Goal: Transaction & Acquisition: Subscribe to service/newsletter

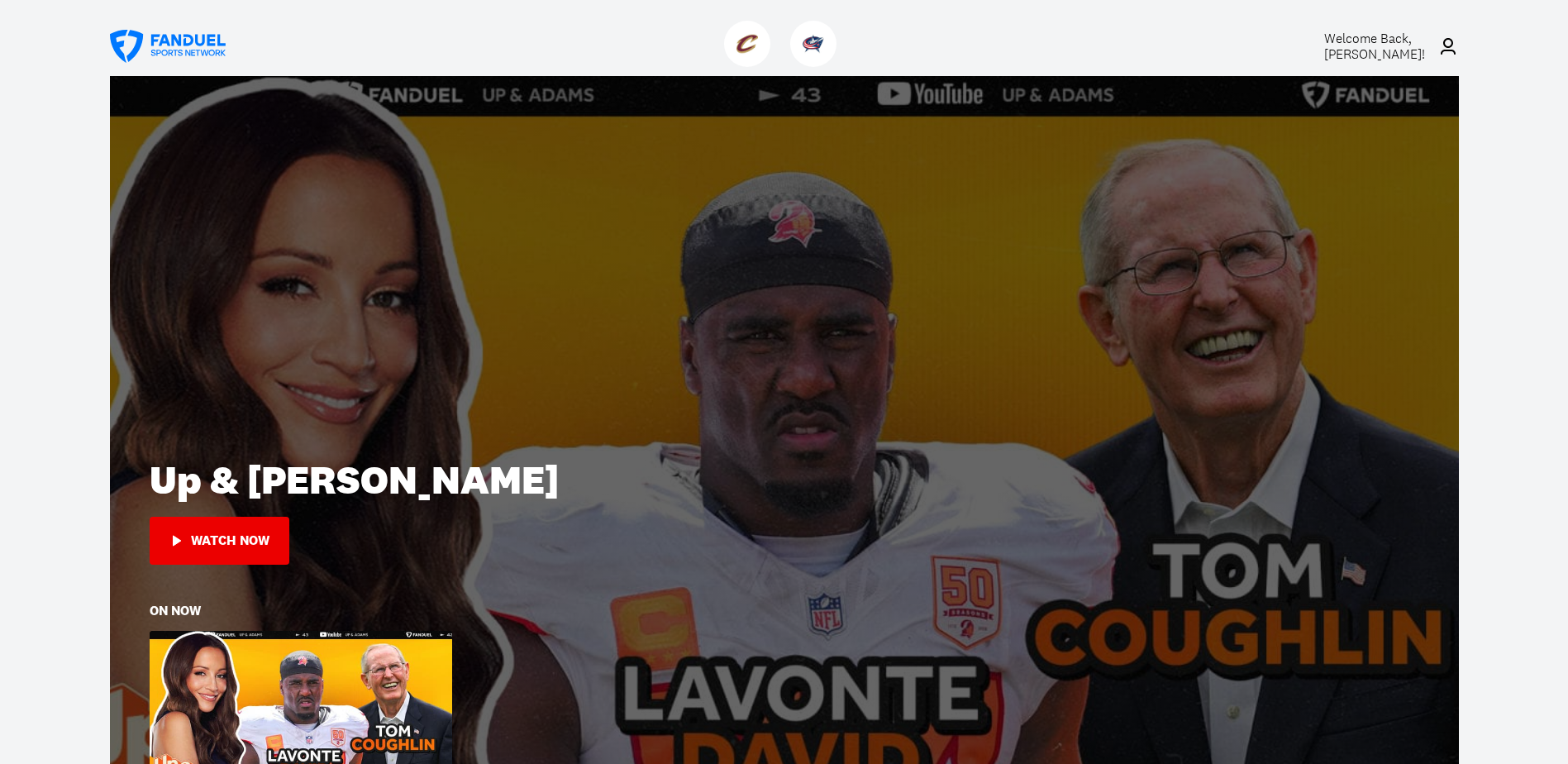
click at [746, 41] on img at bounding box center [747, 44] width 22 height 22
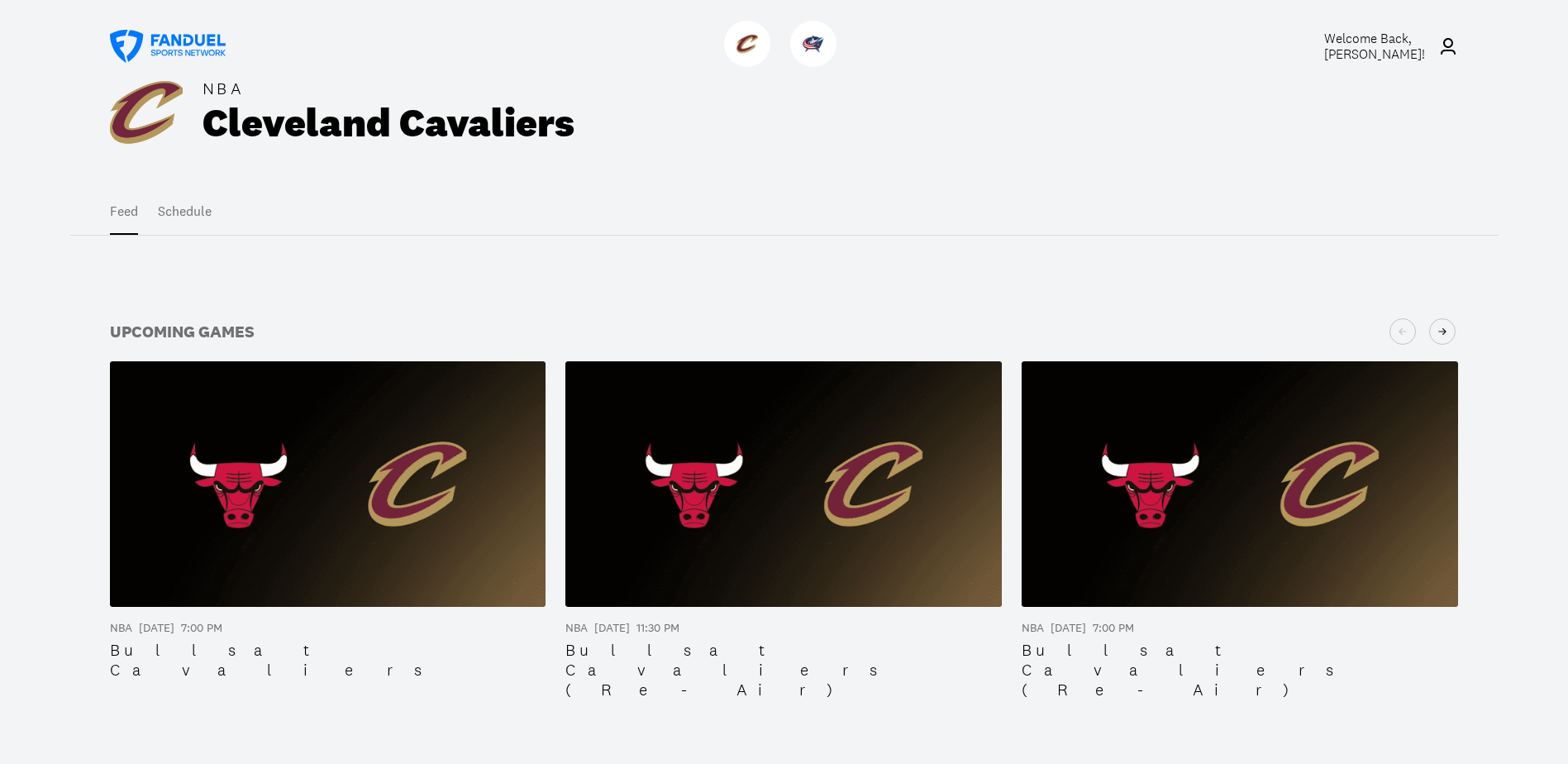
click at [345, 489] on img at bounding box center [328, 483] width 437 height 246
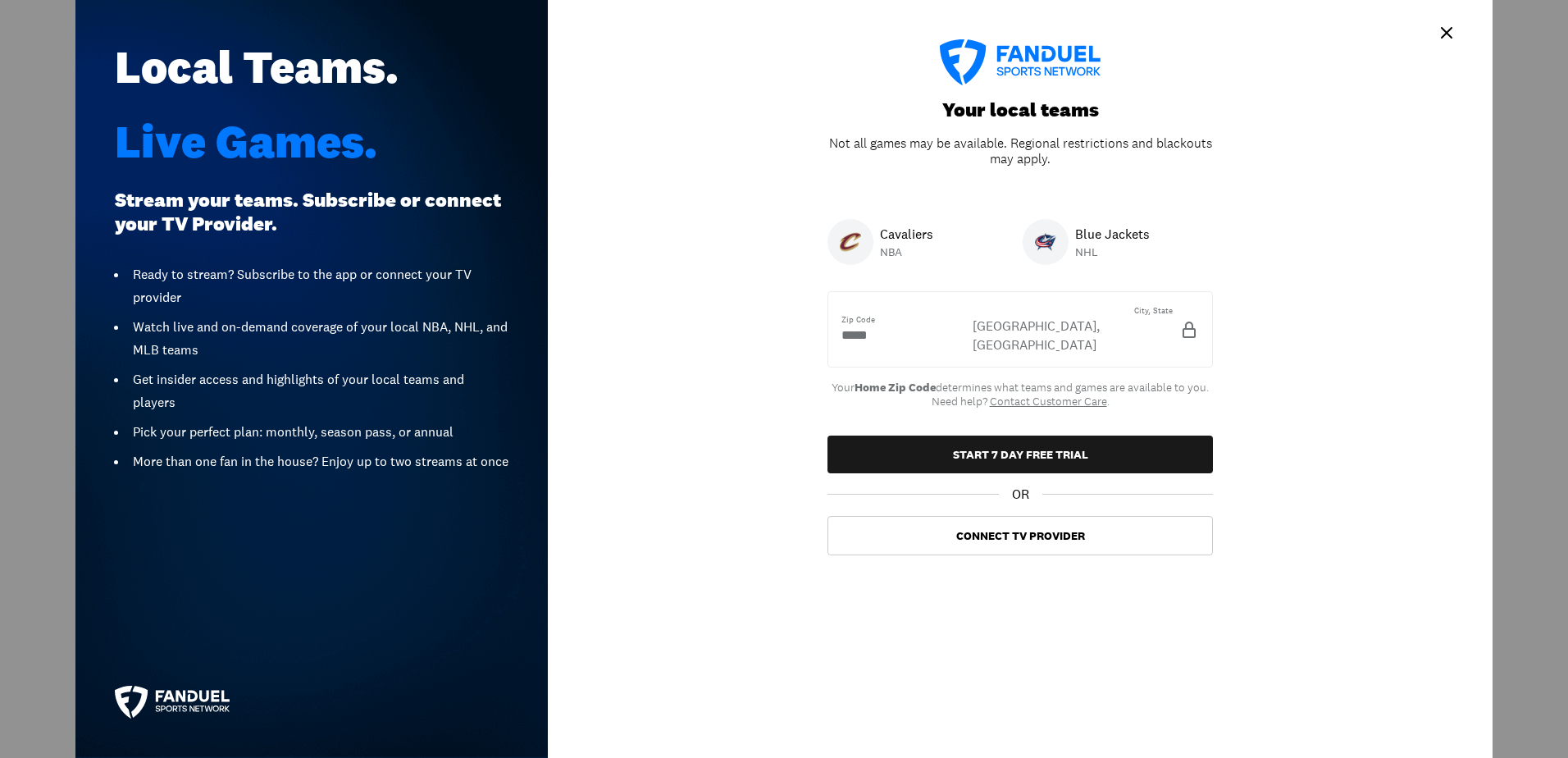
click at [1443, 31] on icon "Example Styles.Modal" at bounding box center [1446, 33] width 20 height 20
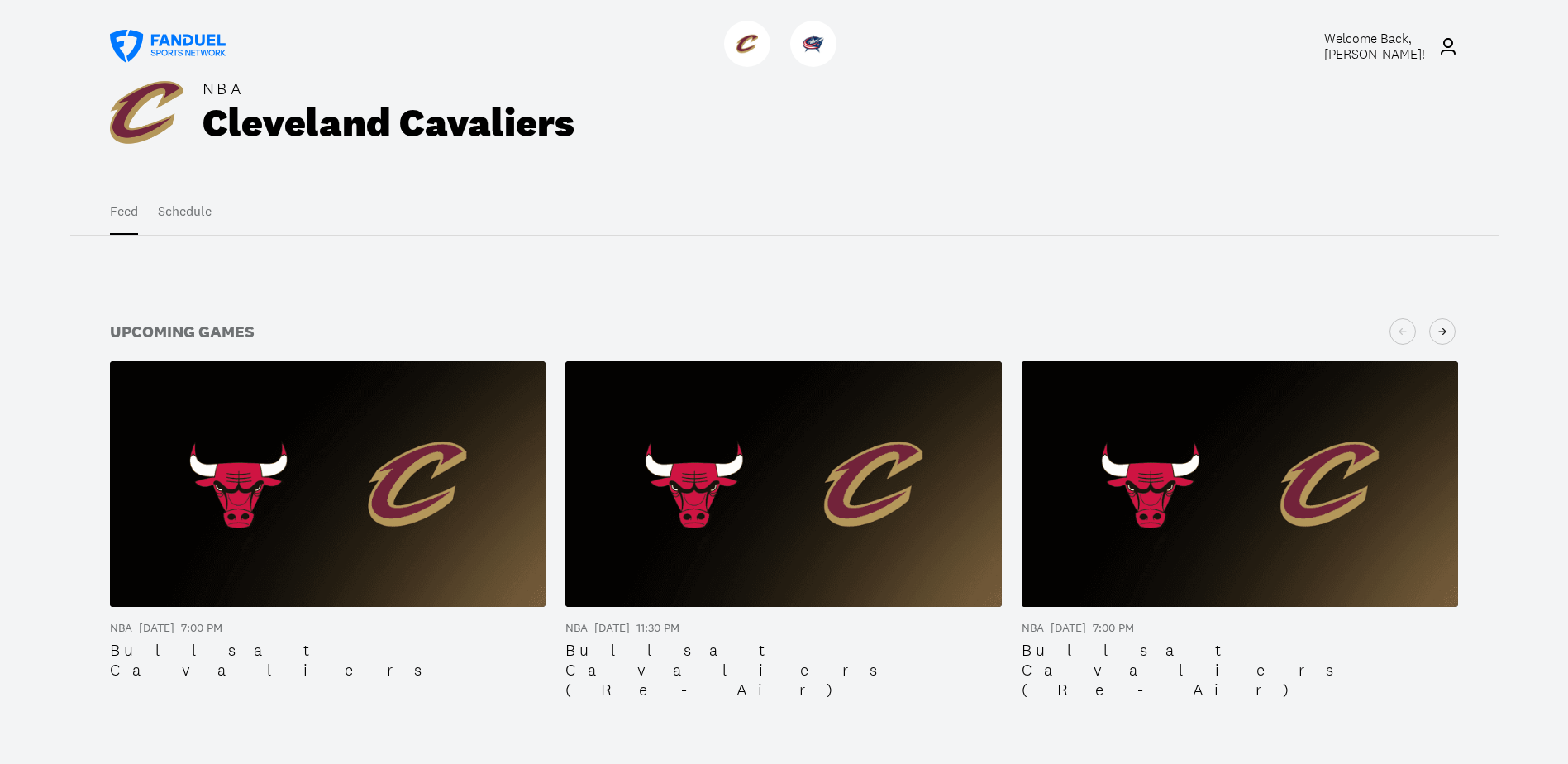
click at [1386, 52] on span "Welcome Back, [PERSON_NAME] !" at bounding box center [1374, 47] width 101 height 33
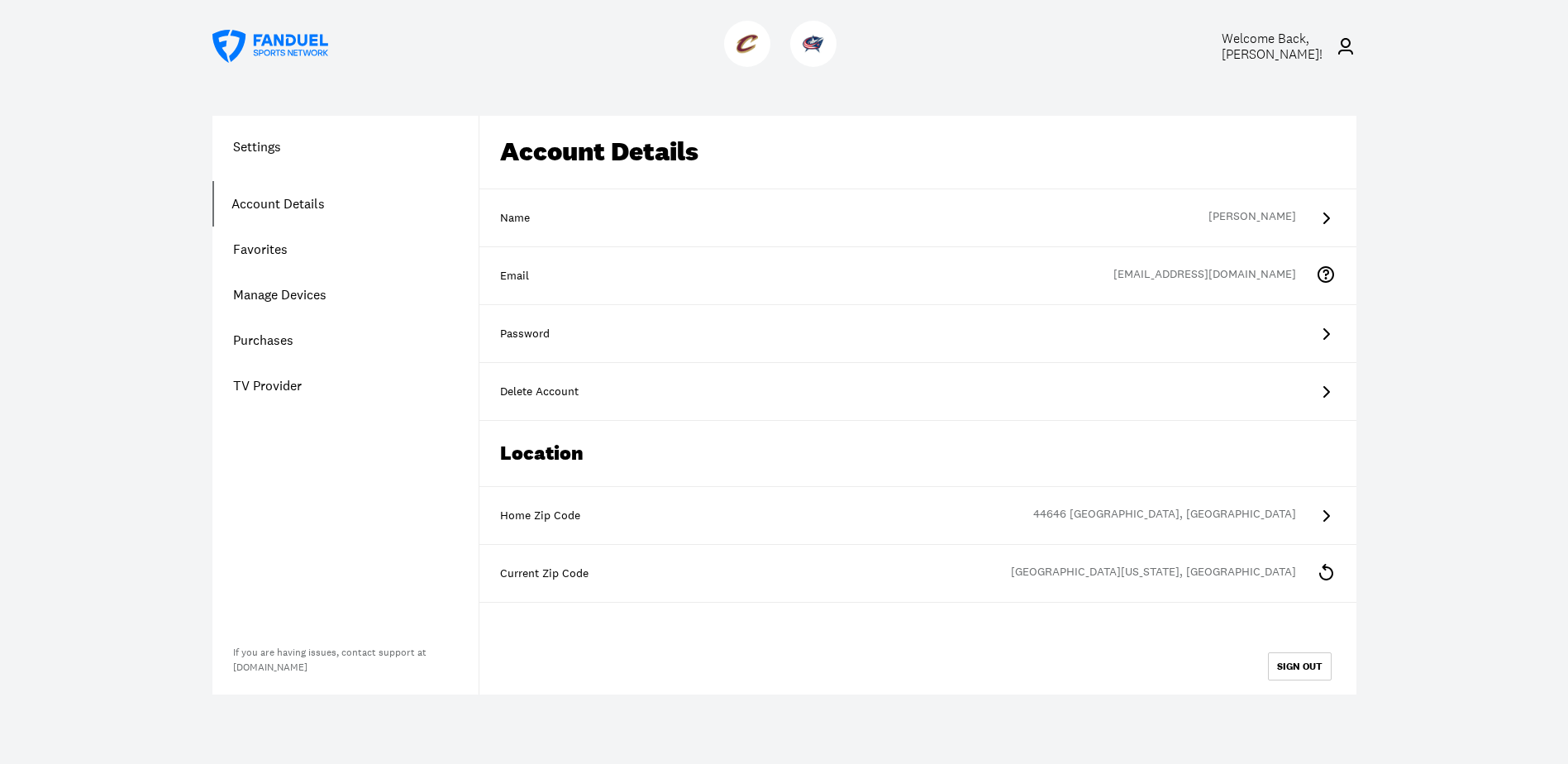
click at [248, 202] on link "Account Details" at bounding box center [345, 203] width 266 height 46
click at [538, 518] on div "Home Zip Code" at bounding box center [917, 516] width 836 height 17
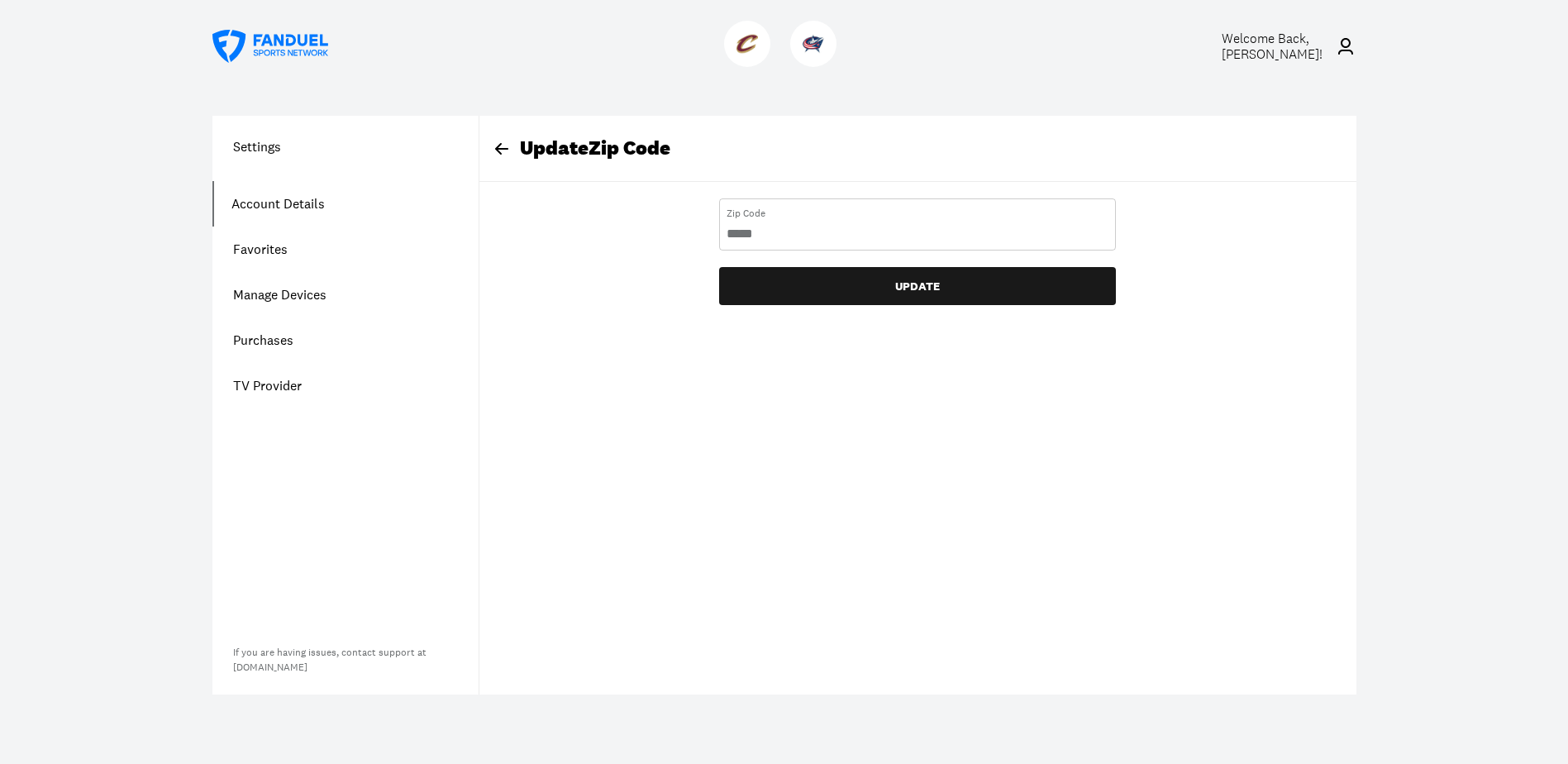
drag, startPoint x: 794, startPoint y: 236, endPoint x: 685, endPoint y: 227, distance: 109.4
click at [685, 227] on div "Update Zip Code Zip Code UPDATE" at bounding box center [917, 210] width 876 height 189
click at [794, 233] on Code "number" at bounding box center [917, 234] width 382 height 18
click at [1101, 240] on Code "**" at bounding box center [917, 234] width 382 height 18
type Code "*"
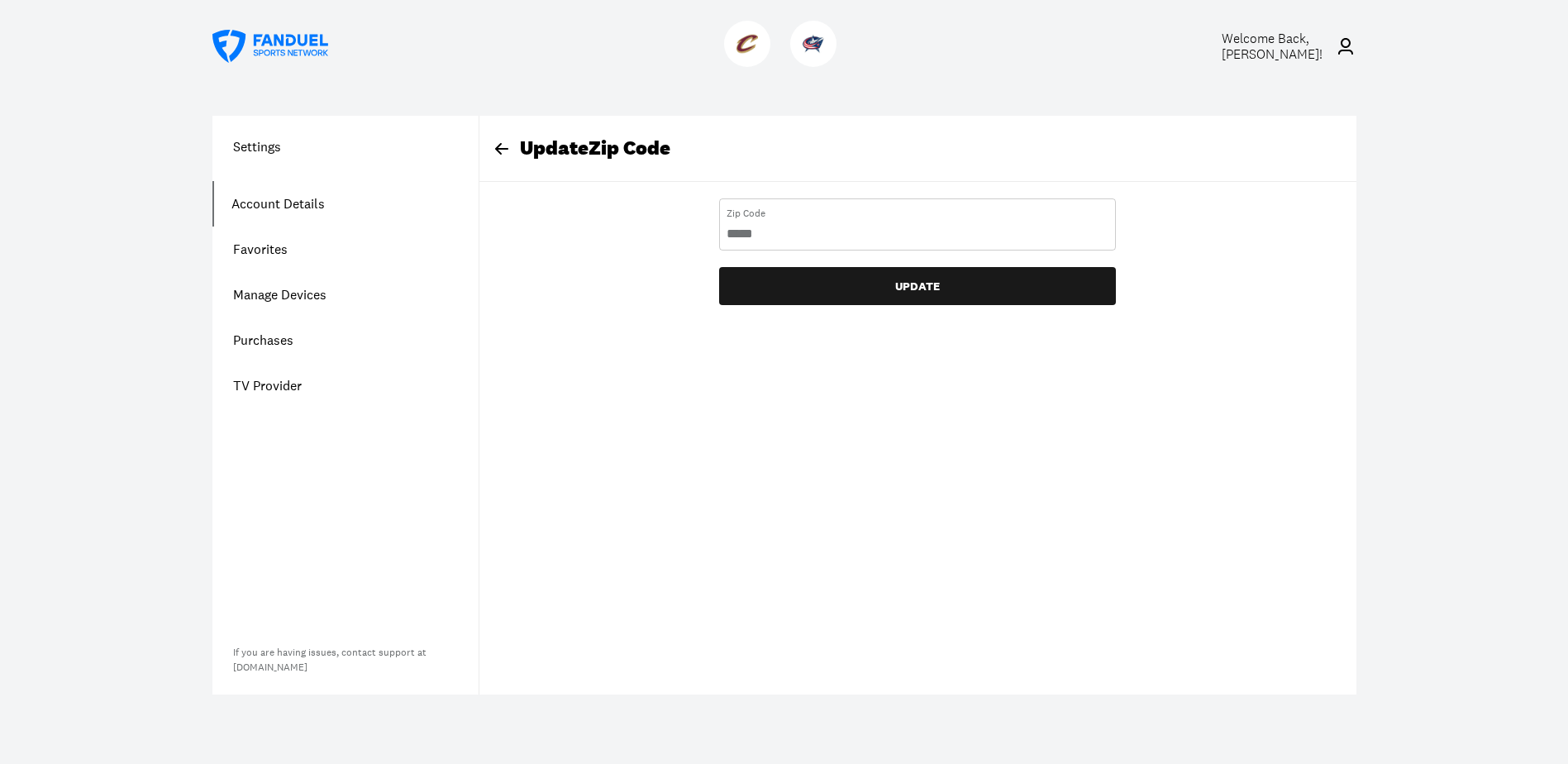
click at [1102, 227] on Code "*" at bounding box center [917, 234] width 382 height 18
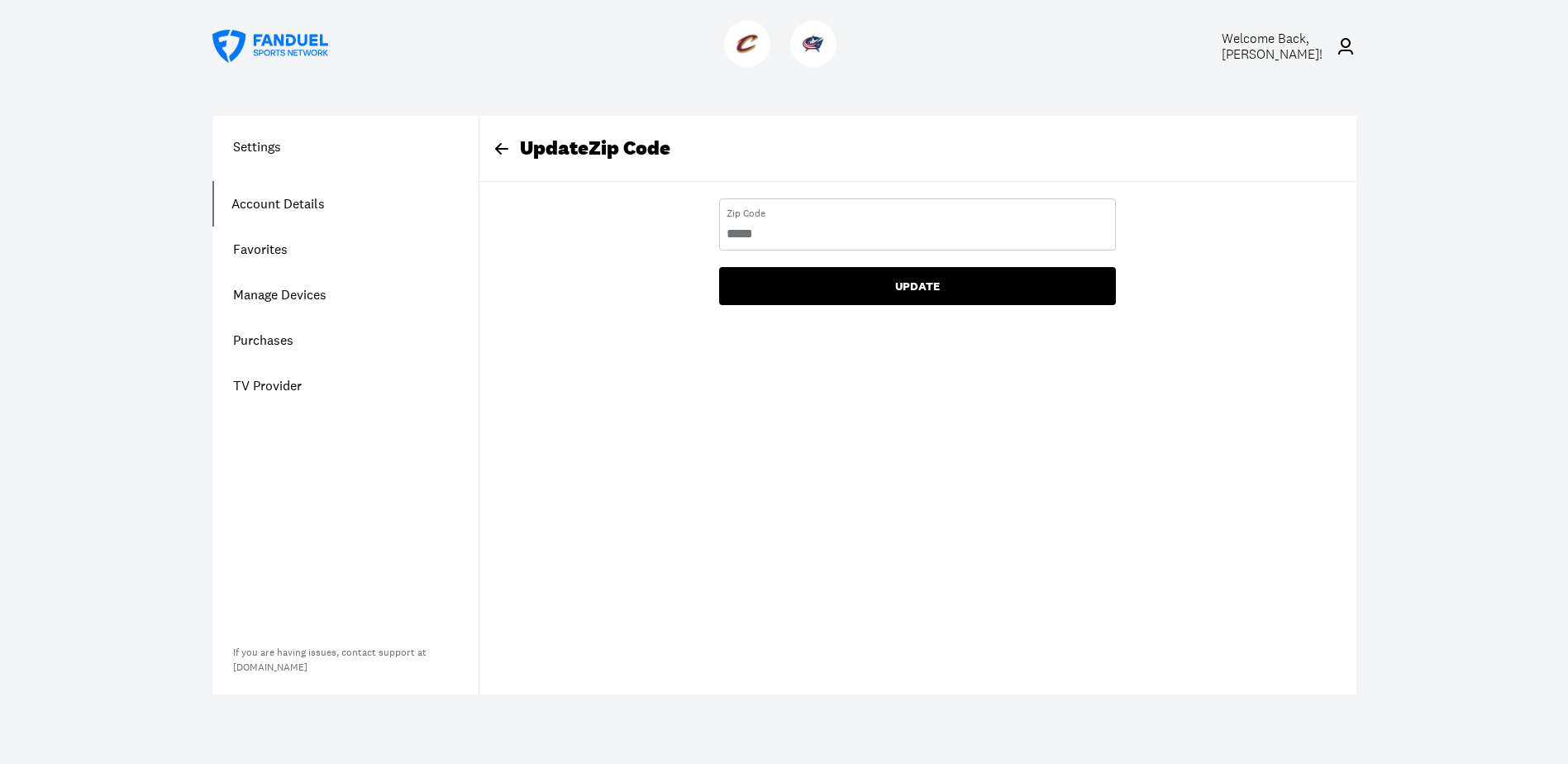
type Code "*****"
click at [919, 287] on button "UPDATE" at bounding box center [917, 286] width 397 height 38
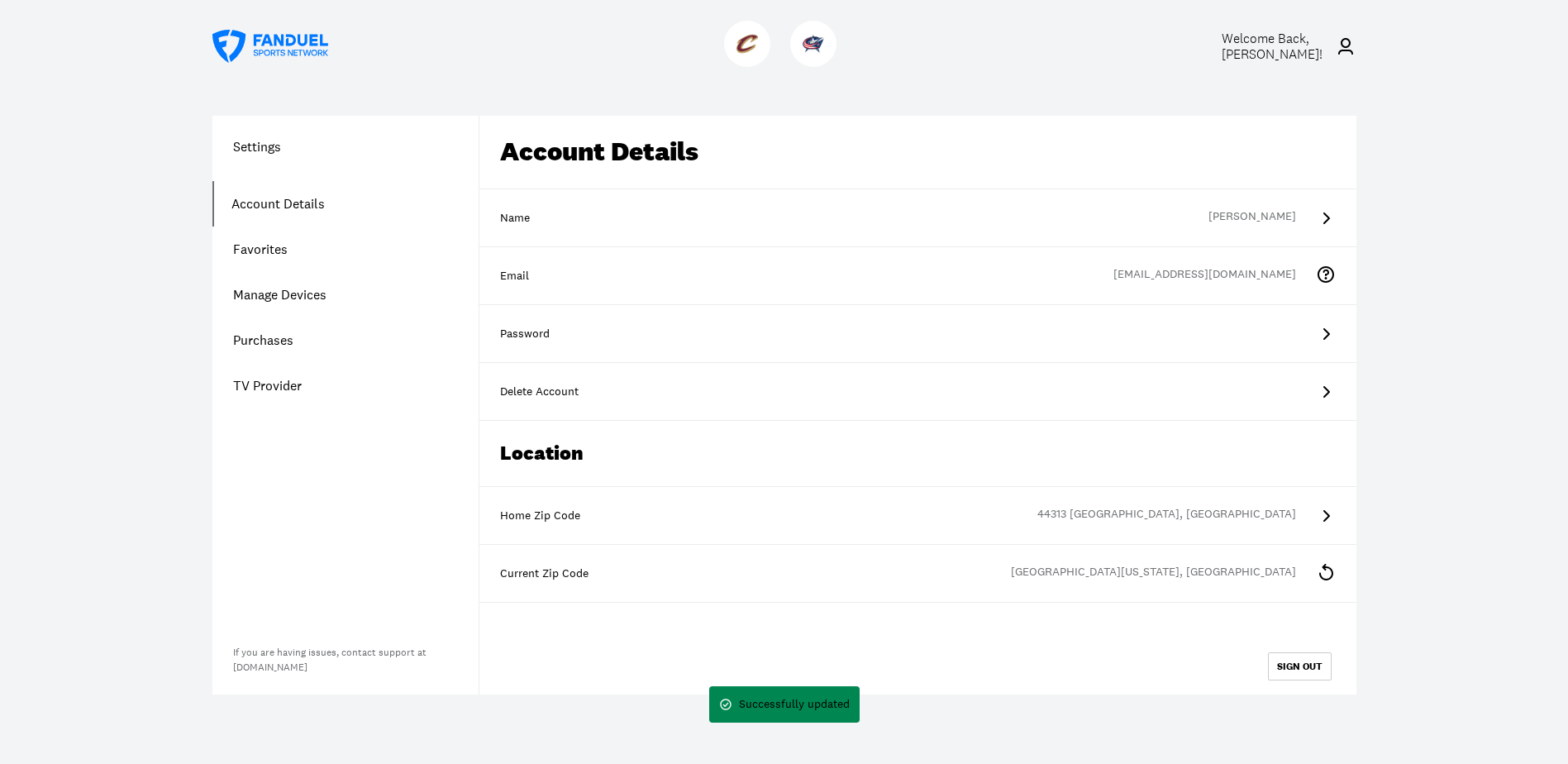
click at [1326, 570] on icon at bounding box center [1326, 572] width 20 height 20
click at [266, 147] on h1 "Settings" at bounding box center [345, 147] width 266 height 20
click at [299, 300] on link "Manage Devices" at bounding box center [345, 294] width 266 height 46
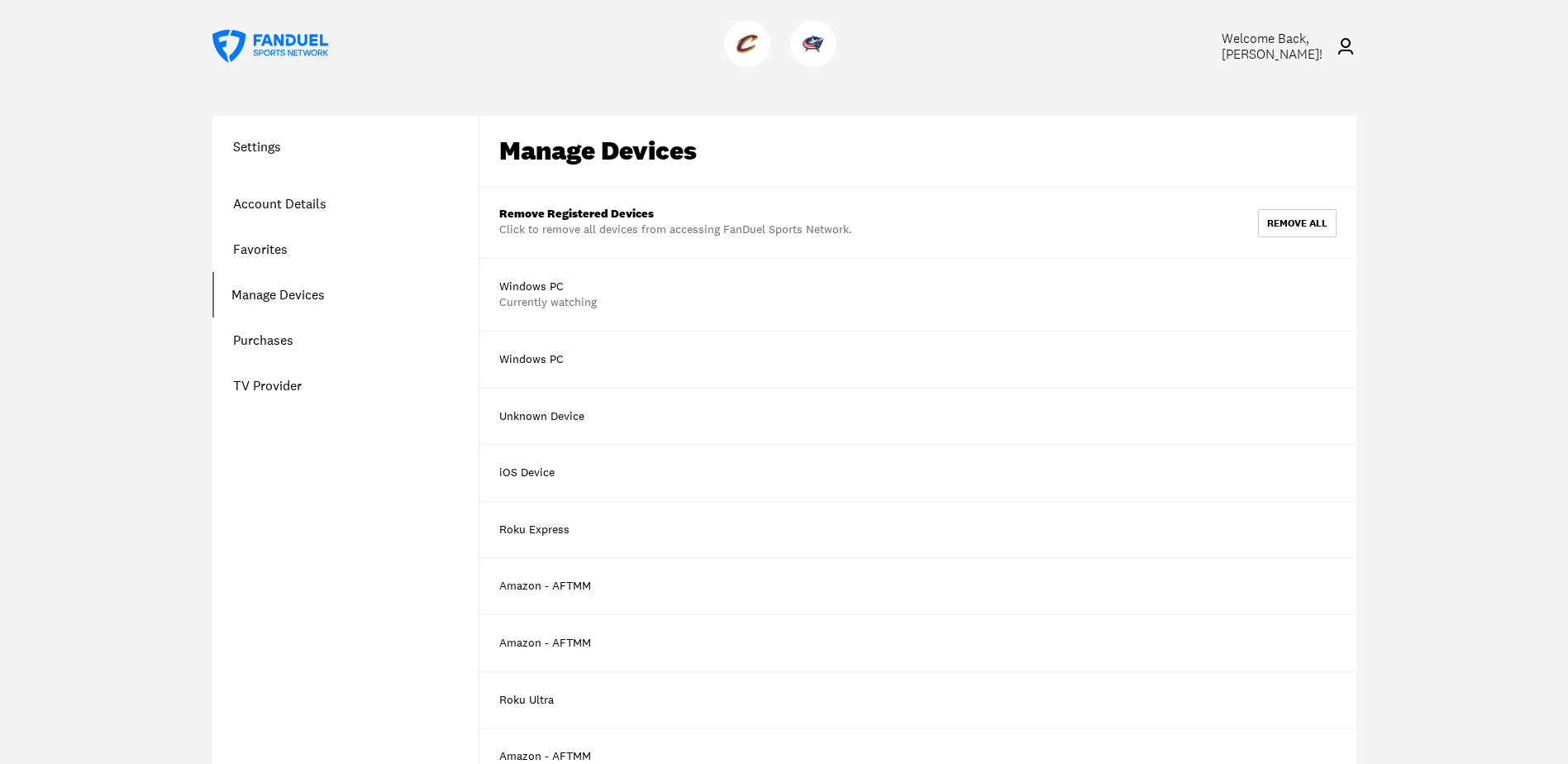
click at [268, 347] on link "Purchases" at bounding box center [345, 340] width 266 height 46
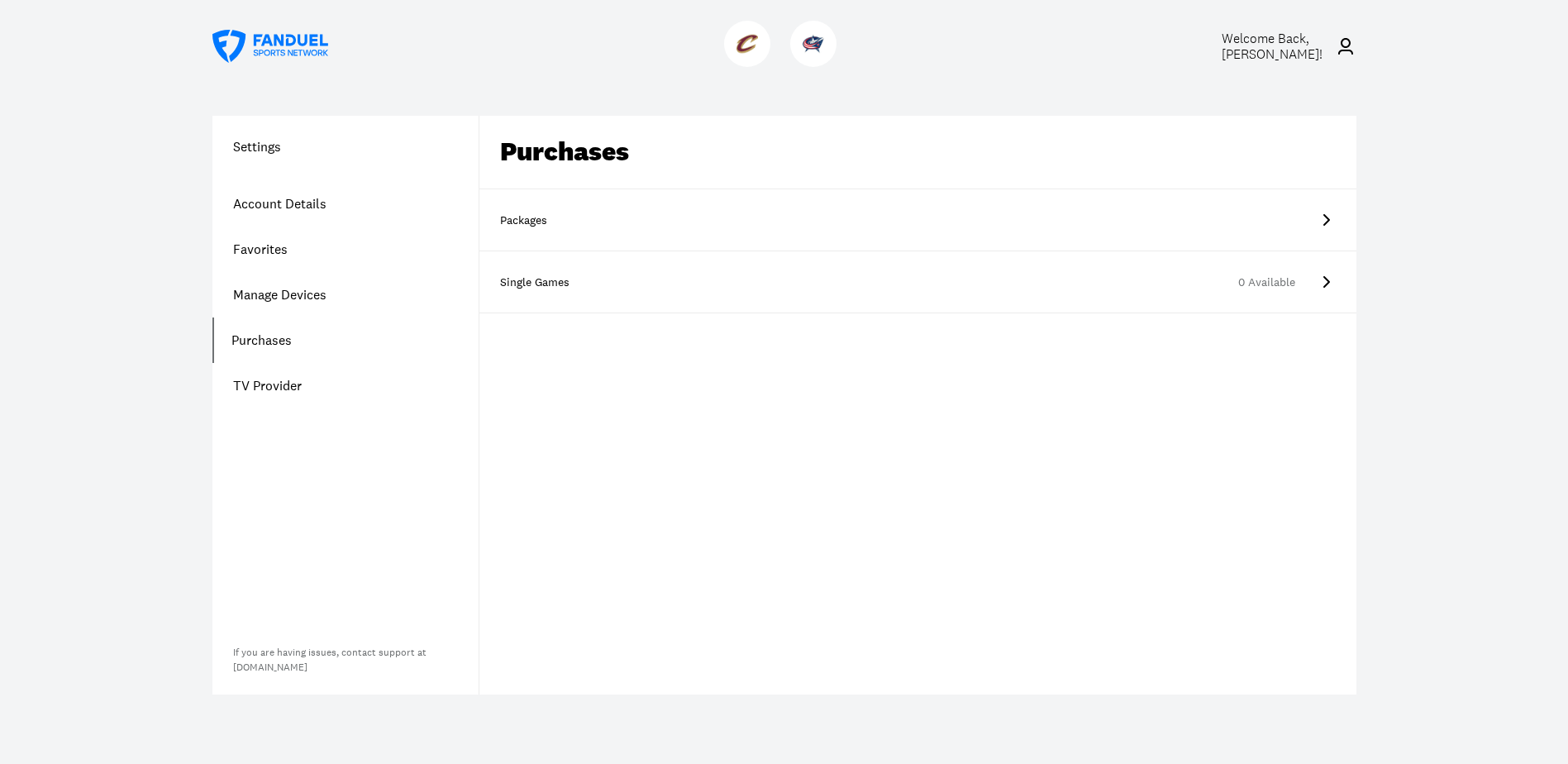
click at [531, 217] on div "Packages" at bounding box center [541, 221] width 82 height 17
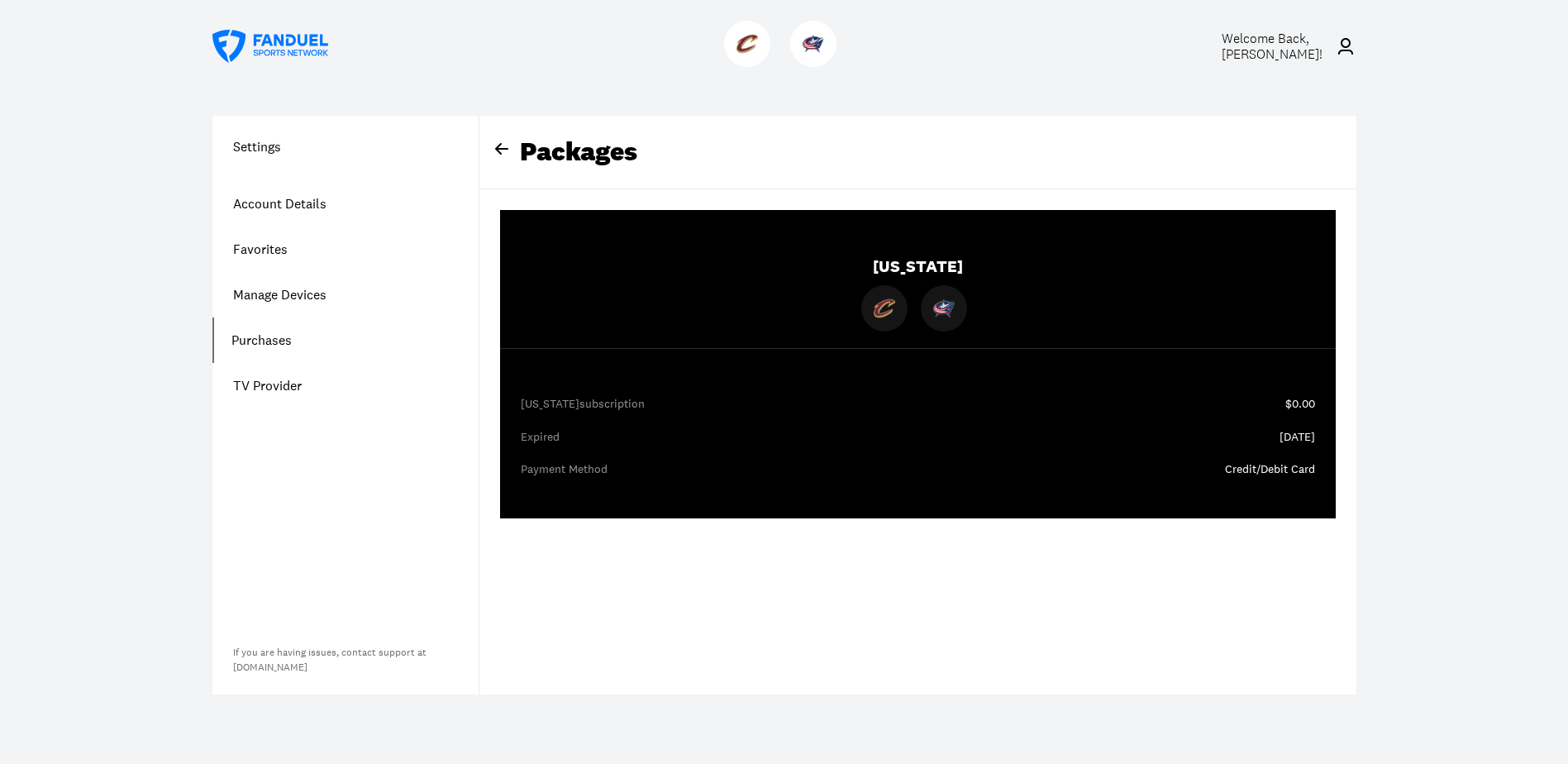
click at [1290, 446] on div "Expired [DATE]" at bounding box center [917, 445] width 836 height 32
click at [747, 40] on img at bounding box center [747, 44] width 22 height 22
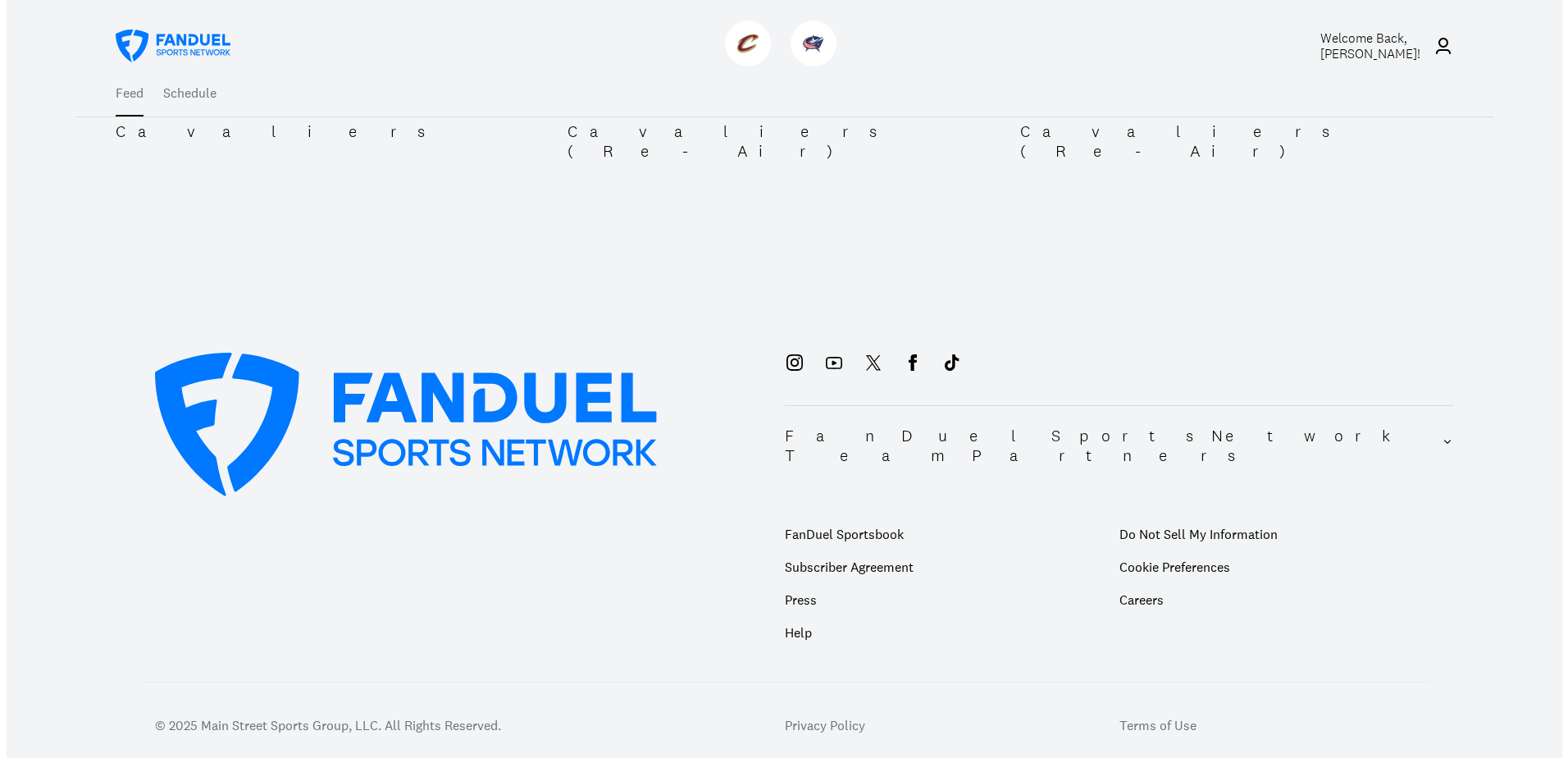
scroll to position [375, 0]
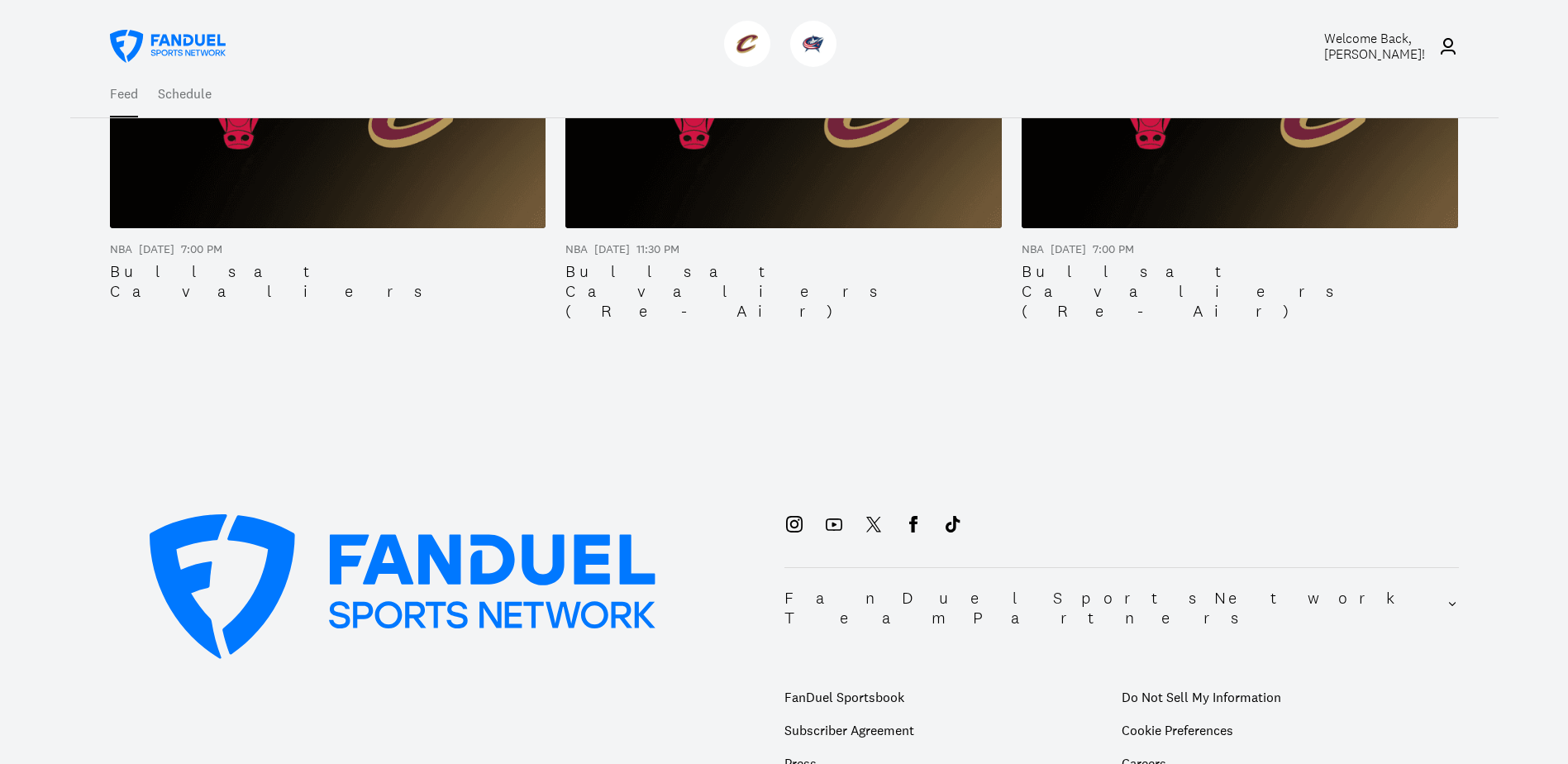
click at [342, 192] on img at bounding box center [328, 105] width 437 height 246
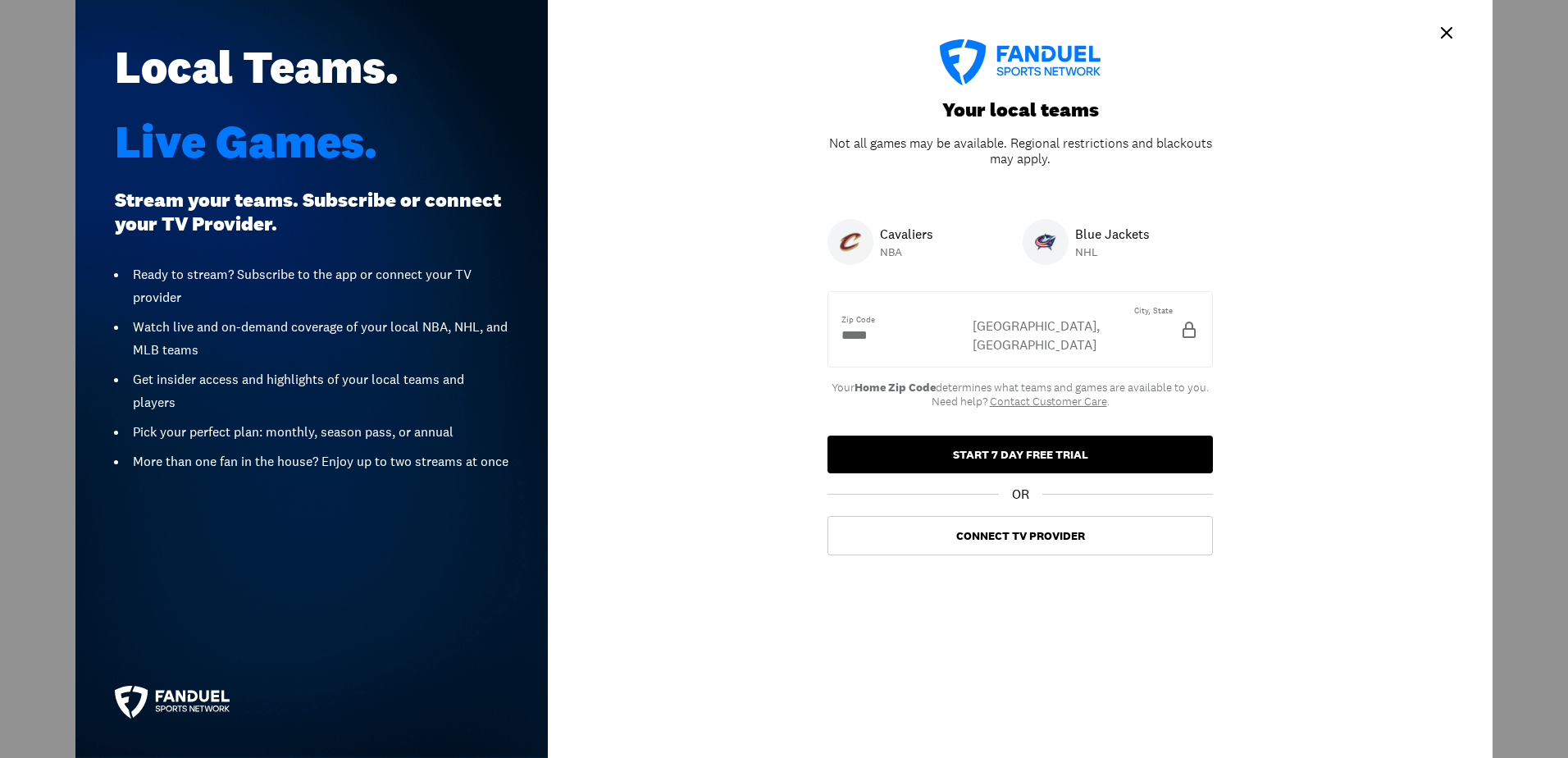
click at [1027, 436] on button "START 7 DAY FREE TRIAL" at bounding box center [1020, 455] width 385 height 38
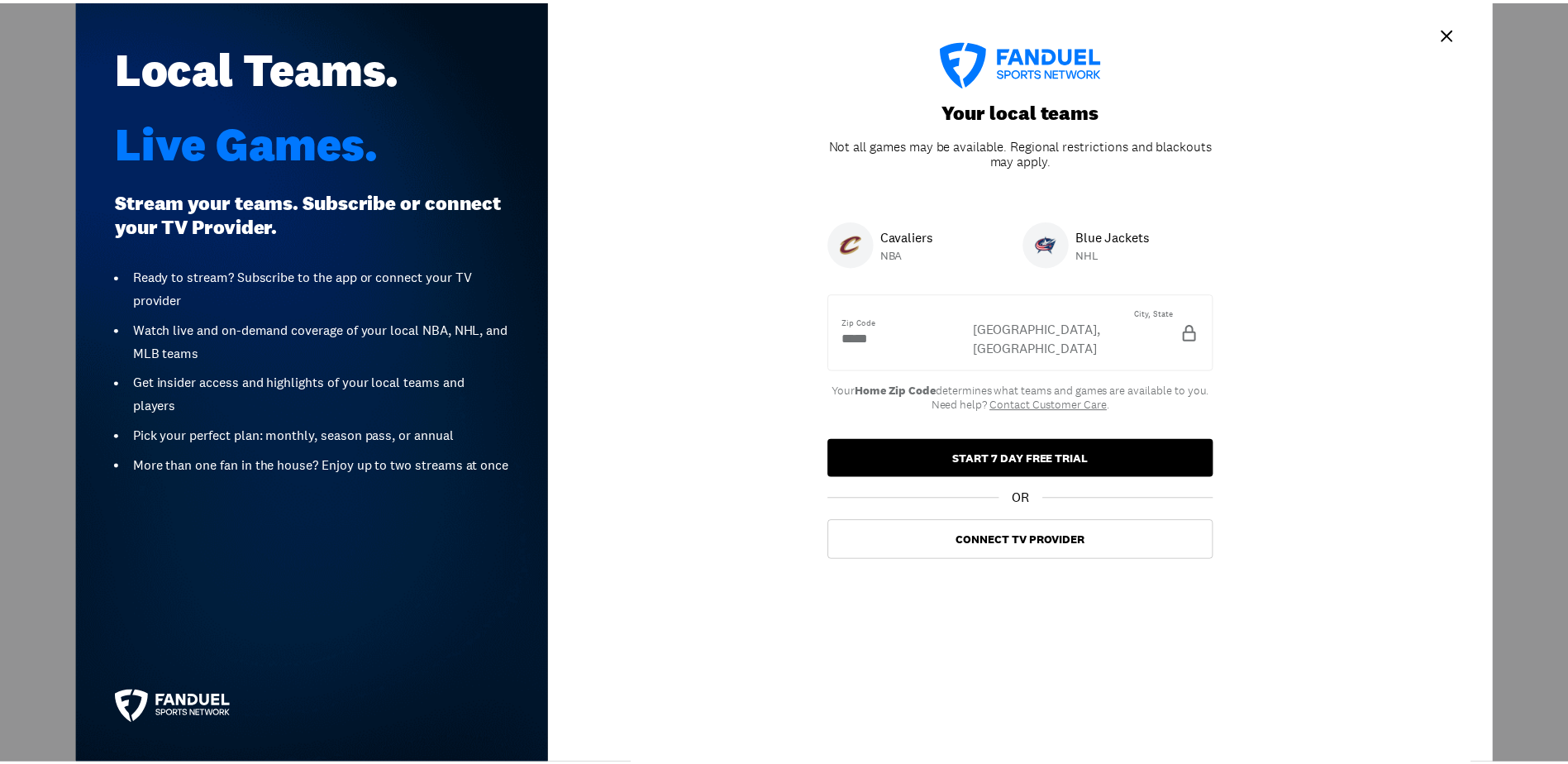
scroll to position [361, 0]
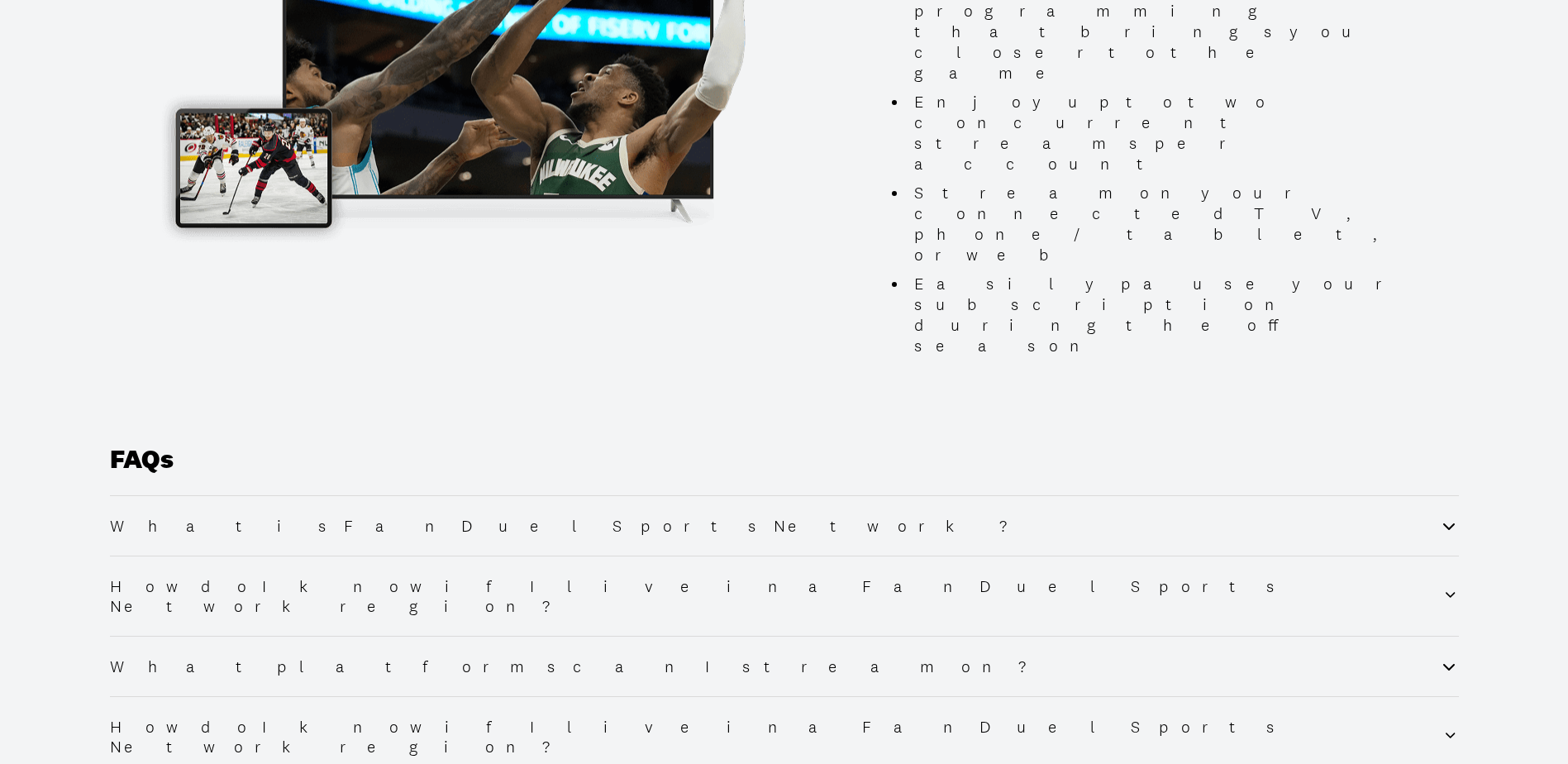
scroll to position [1653, 0]
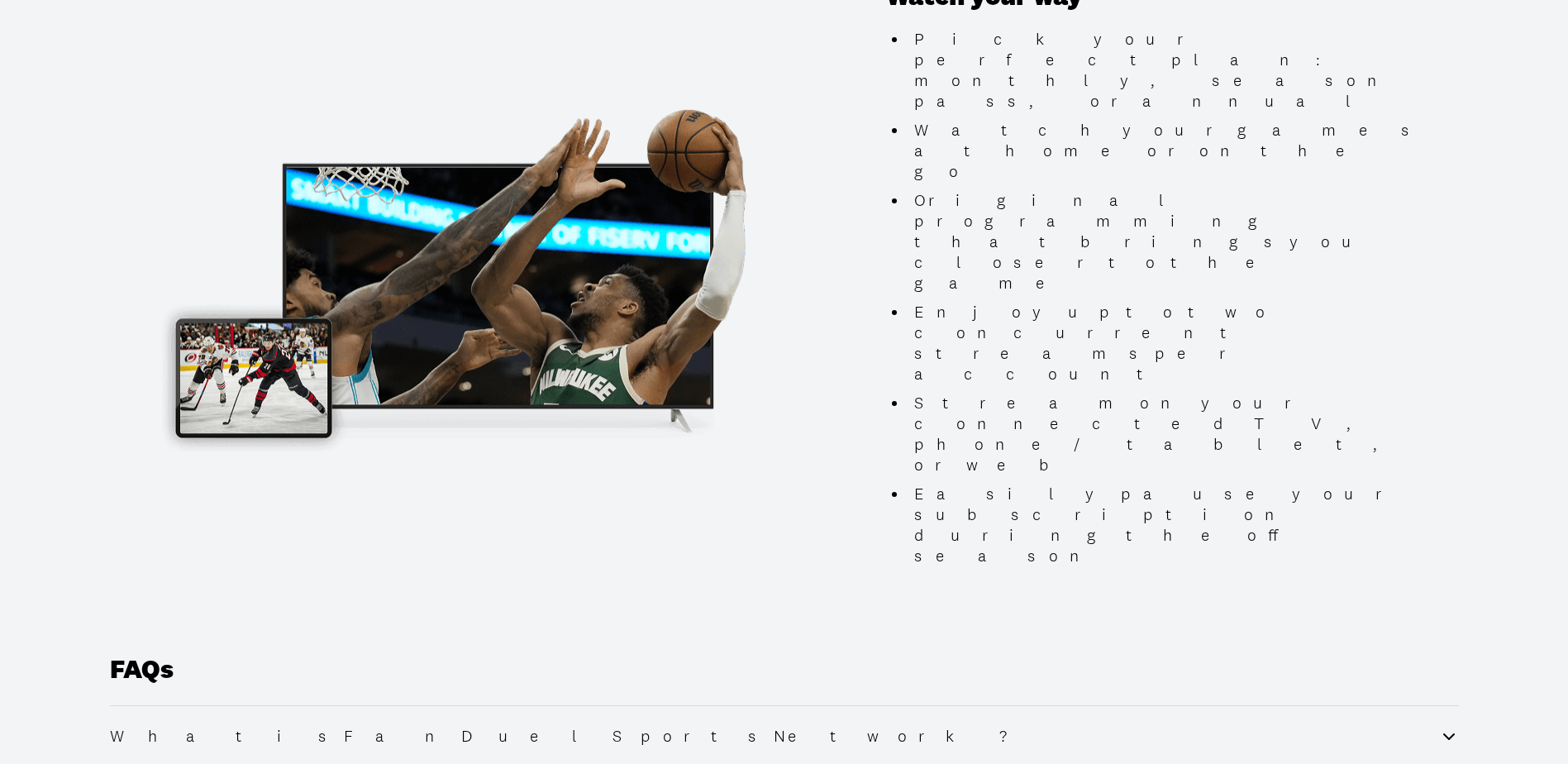
click at [277, 726] on h2 "What is FanDuel Sports Network?" at bounding box center [573, 736] width 927 height 20
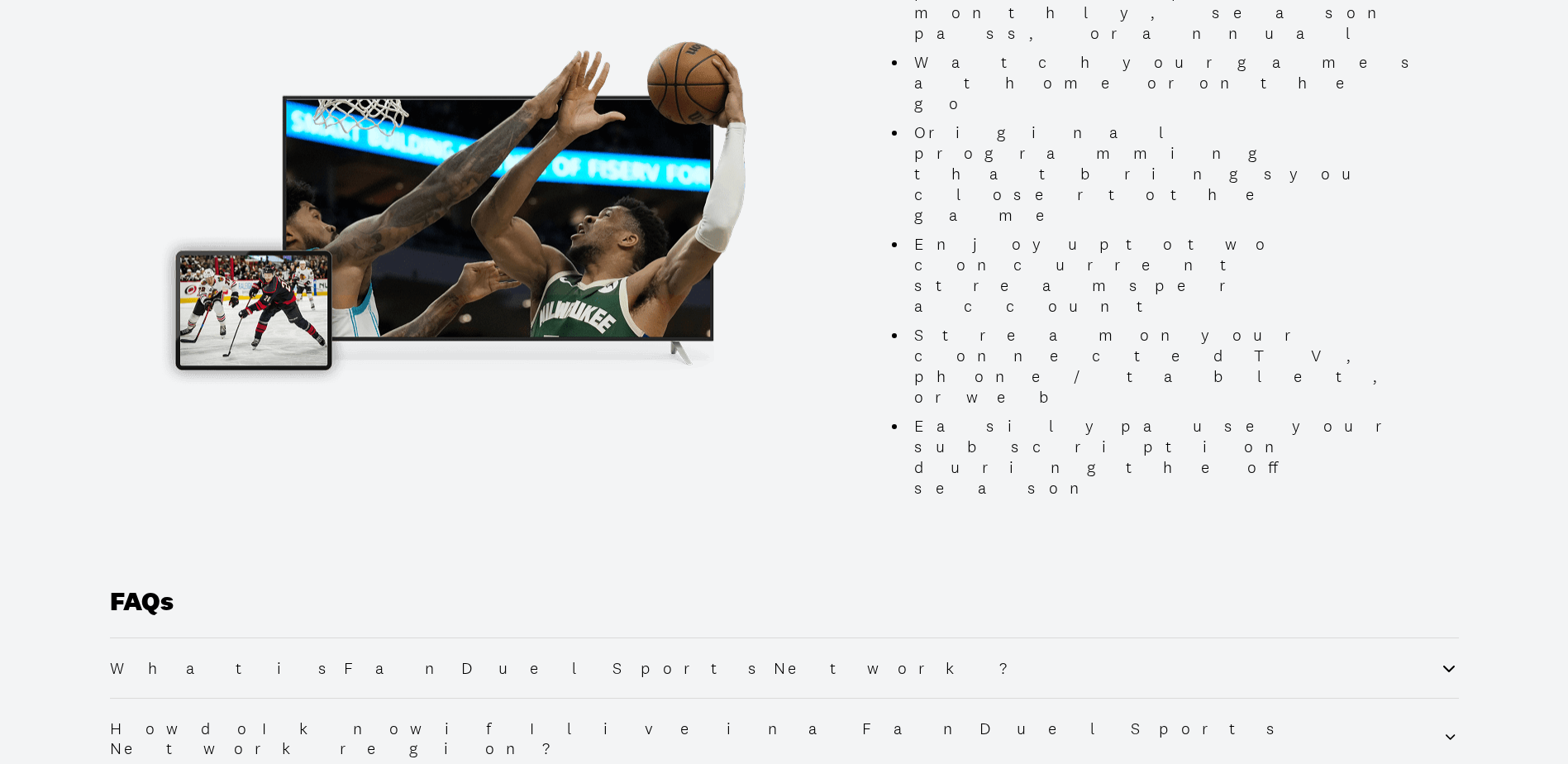
scroll to position [1818, 0]
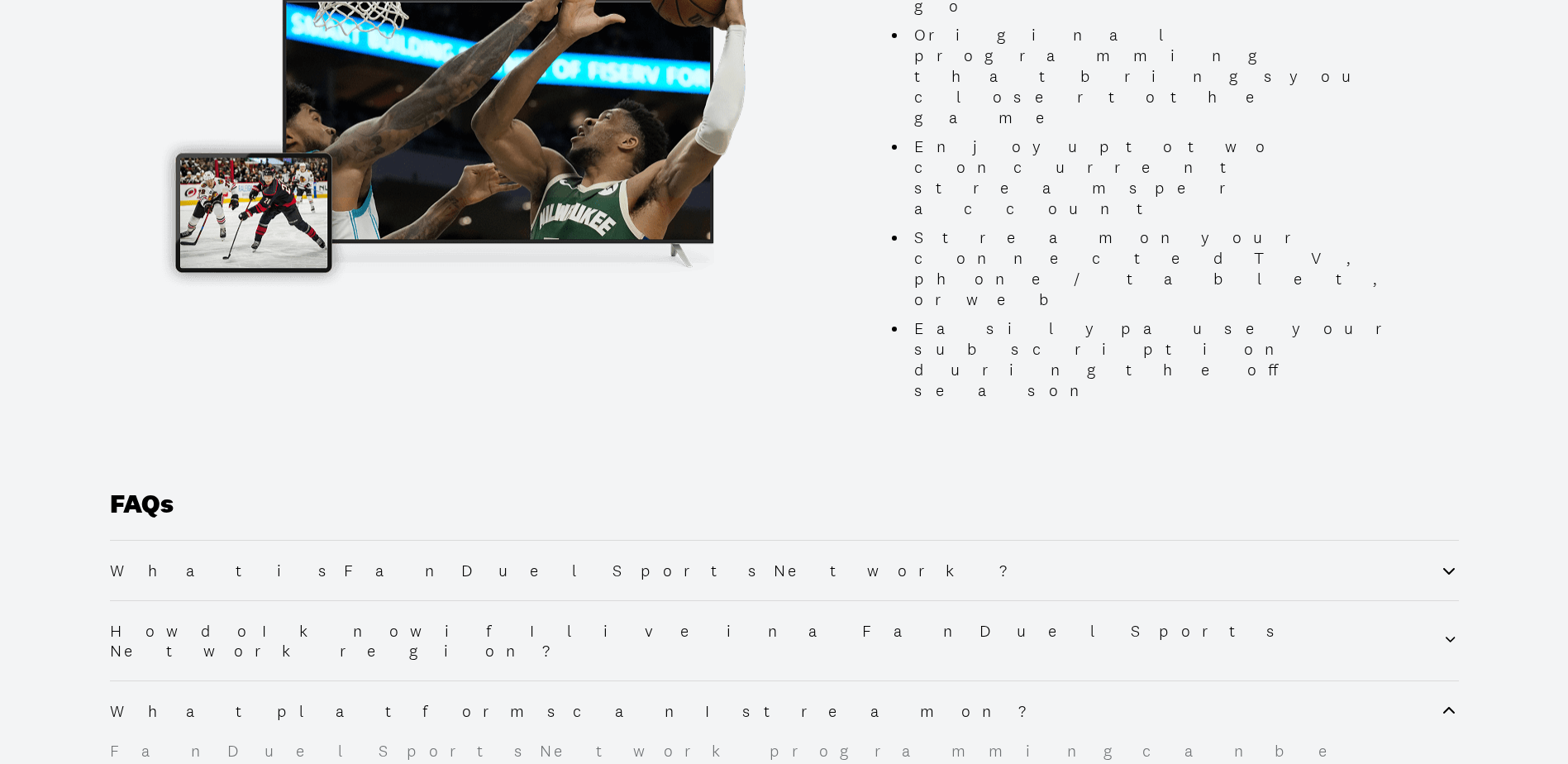
click at [242, 701] on h2 "What platforms can I stream on?" at bounding box center [583, 711] width 946 height 20
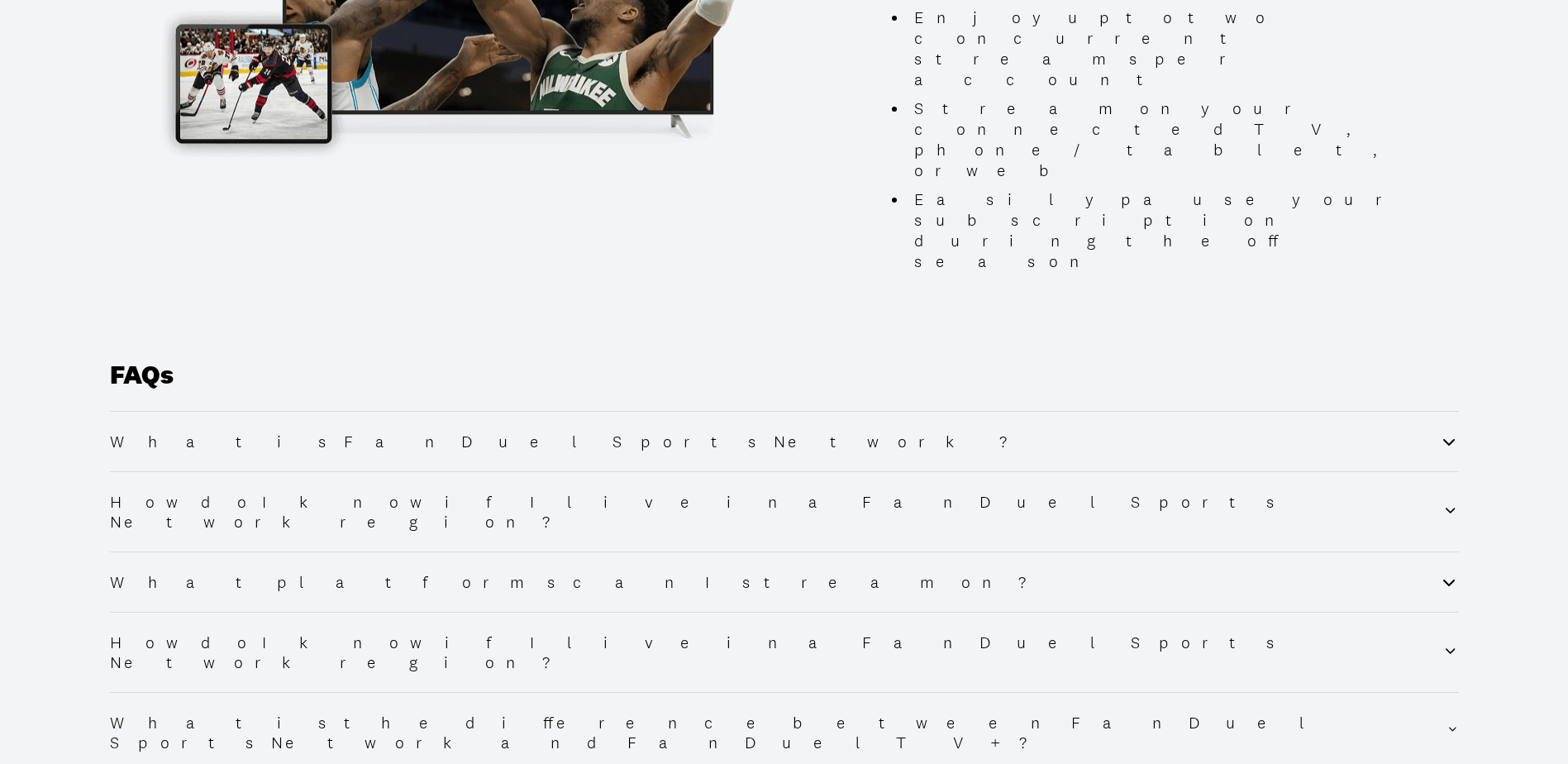
scroll to position [1920, 0]
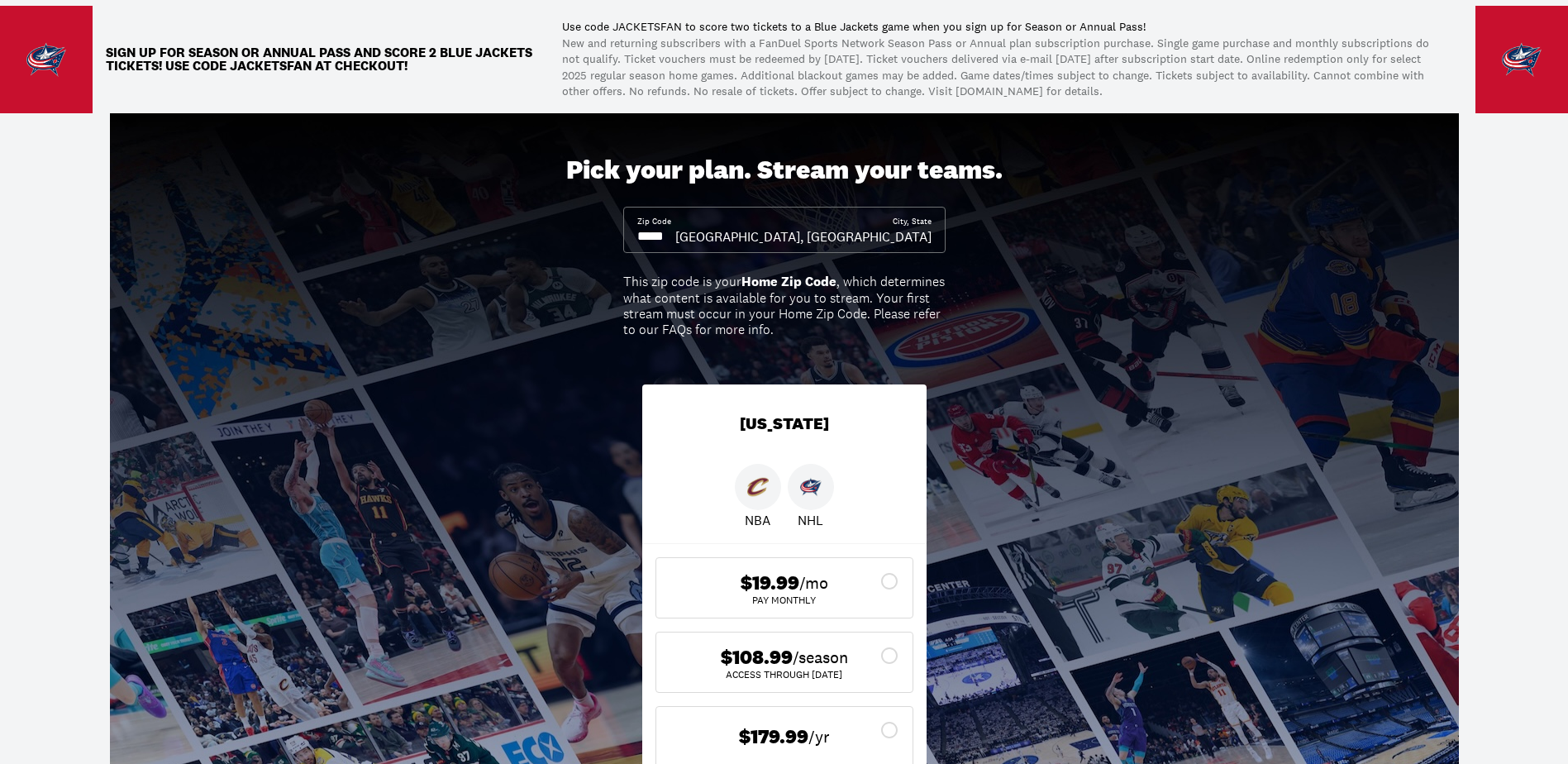
scroll to position [0, 0]
